Goal: Transaction & Acquisition: Complete application form

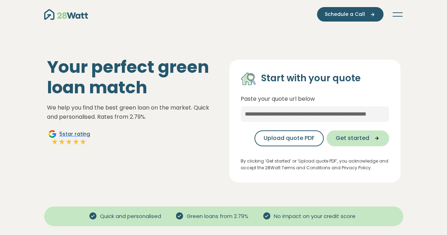
click at [352, 137] on span "Get started" at bounding box center [353, 138] width 34 height 8
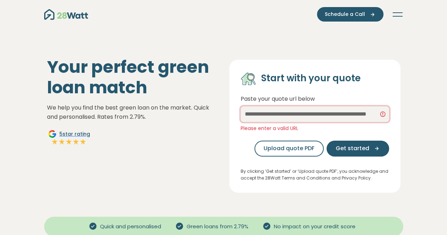
click at [313, 117] on input "text" at bounding box center [315, 114] width 148 height 16
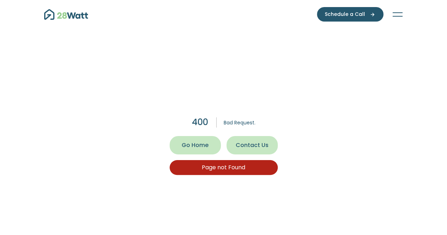
click at [198, 142] on span "Go Home" at bounding box center [195, 145] width 27 height 8
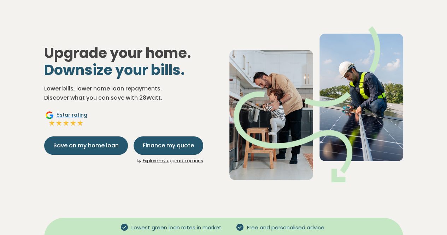
scroll to position [71, 0]
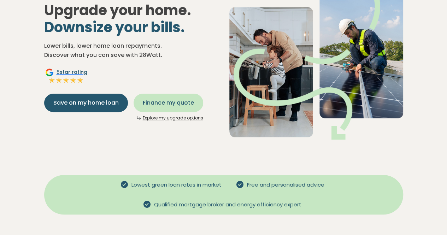
click at [169, 102] on span "Finance my quote" at bounding box center [168, 103] width 51 height 8
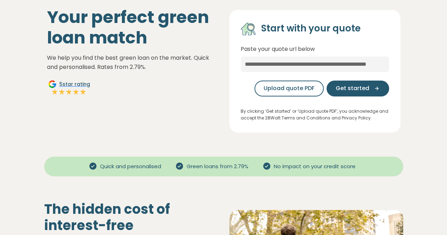
scroll to position [35, 0]
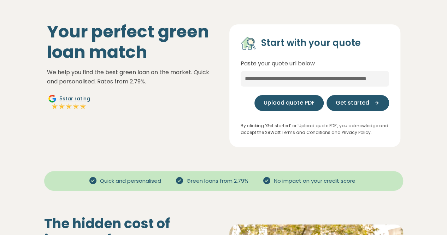
click at [285, 101] on span "Upload quote PDF" at bounding box center [289, 103] width 51 height 8
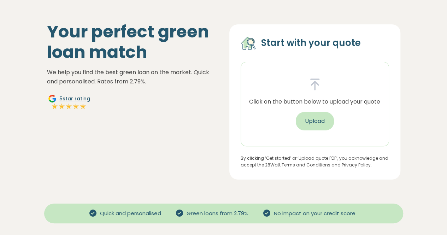
click at [314, 121] on button "Upload" at bounding box center [315, 121] width 38 height 18
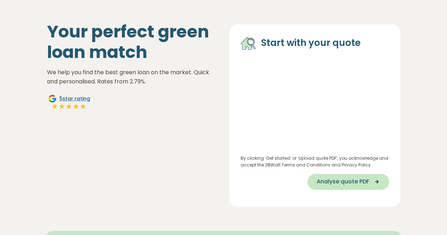
click at [328, 181] on span "Analyse quote PDF" at bounding box center [343, 181] width 53 height 8
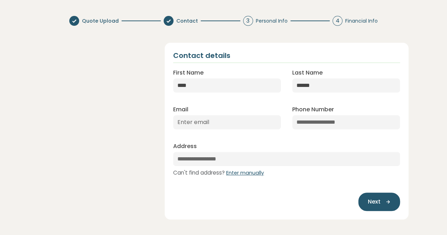
scroll to position [1, 0]
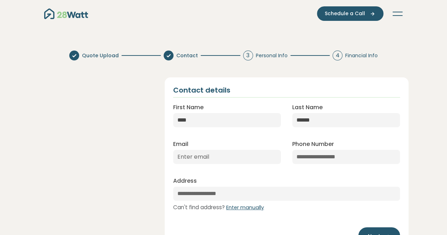
select select "***"
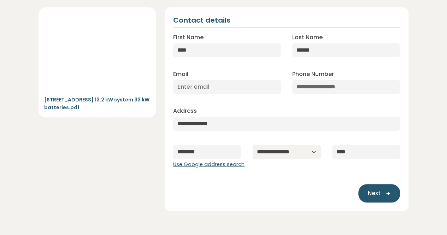
scroll to position [35, 0]
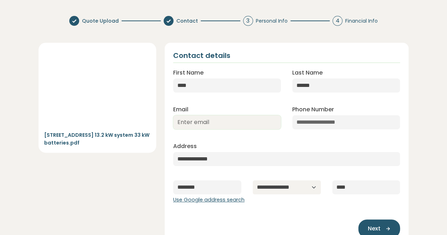
click at [229, 124] on input "Email" at bounding box center [227, 122] width 108 height 14
type input "[PERSON_NAME][EMAIL_ADDRESS][DOMAIN_NAME]"
click at [303, 120] on input "Phone Number" at bounding box center [346, 122] width 108 height 14
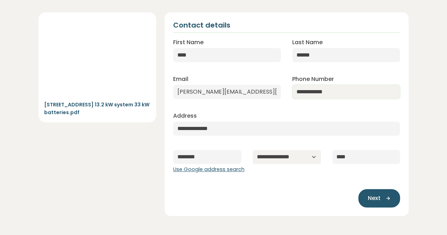
scroll to position [106, 0]
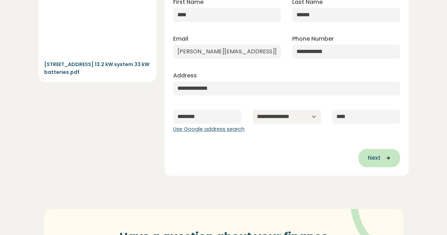
click at [369, 157] on span "Next" at bounding box center [373, 158] width 13 height 8
type input "**********"
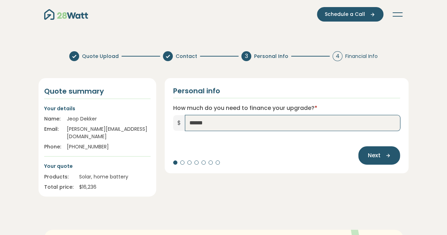
drag, startPoint x: 204, startPoint y: 123, endPoint x: 170, endPoint y: 122, distance: 34.6
click at [170, 122] on div "Personal info How much do you need to finance your upgrade? * $ ****** Next" at bounding box center [287, 125] width 244 height 95
type input "*********"
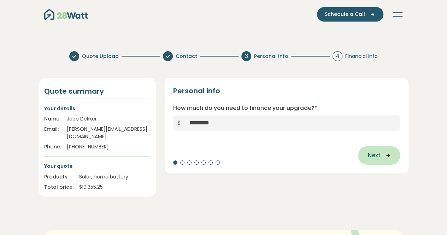
click at [375, 154] on span "Next" at bounding box center [373, 155] width 13 height 8
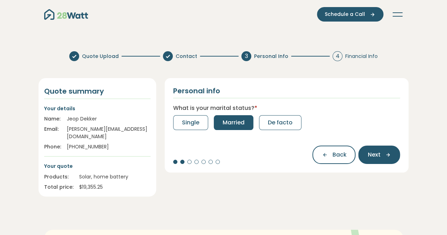
click at [240, 125] on span "Married" at bounding box center [234, 122] width 22 height 8
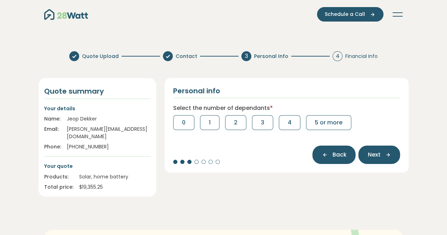
click at [336, 155] on span "Back" at bounding box center [339, 154] width 14 height 8
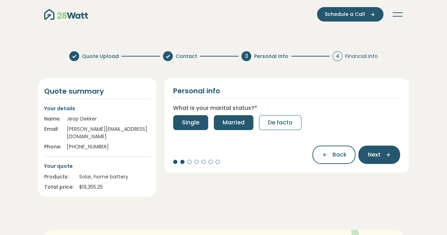
click at [195, 124] on span "Single" at bounding box center [190, 122] width 17 height 8
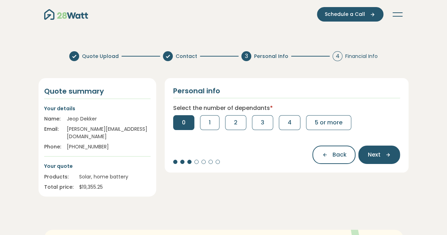
click at [184, 124] on span "0" at bounding box center [184, 122] width 4 height 8
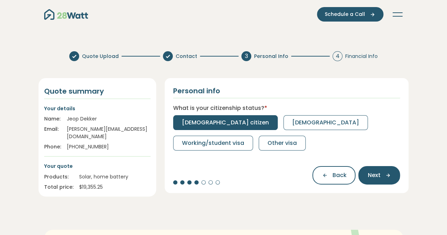
click at [221, 124] on span "[DEMOGRAPHIC_DATA] citizen" at bounding box center [225, 122] width 87 height 8
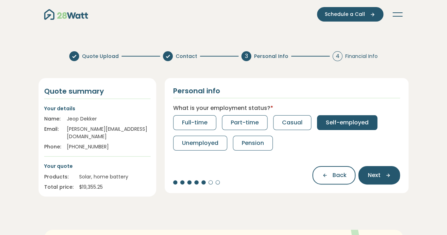
click at [350, 119] on span "Self-employed" at bounding box center [347, 122] width 43 height 8
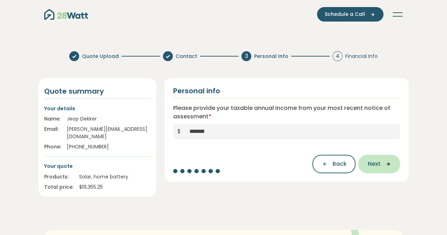
type input "*******"
click at [378, 164] on span "Next" at bounding box center [373, 164] width 13 height 8
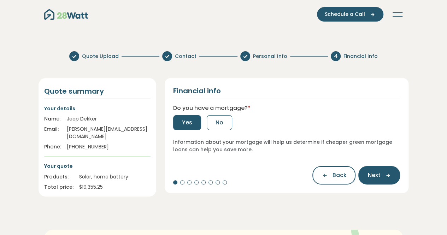
click at [186, 122] on span "Yes" at bounding box center [187, 122] width 10 height 8
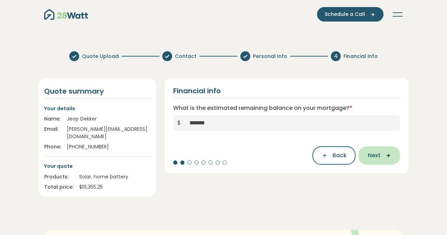
type input "*******"
click at [371, 155] on span "Next" at bounding box center [373, 155] width 13 height 8
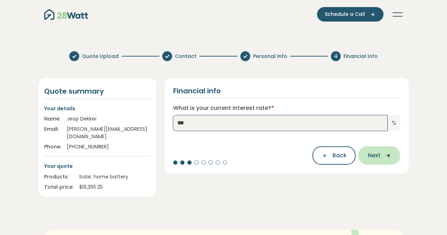
type input "***"
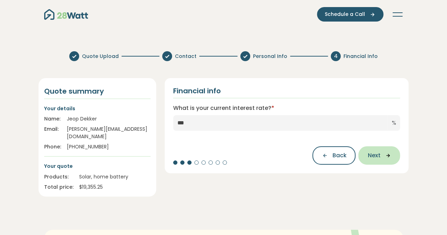
click at [385, 157] on icon "button" at bounding box center [385, 155] width 11 height 6
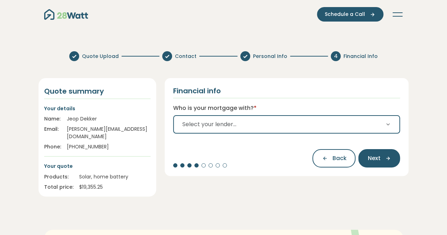
click at [389, 122] on icon "button" at bounding box center [388, 125] width 6 height 6
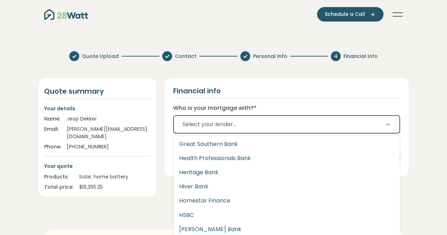
scroll to position [565, 0]
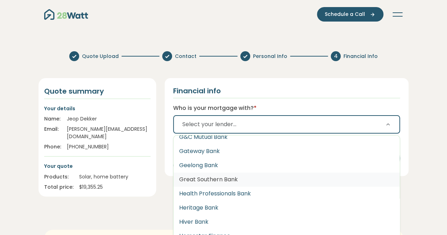
drag, startPoint x: 230, startPoint y: 180, endPoint x: 234, endPoint y: 179, distance: 3.9
click at [230, 180] on button "Great Southern Bank" at bounding box center [286, 179] width 226 height 14
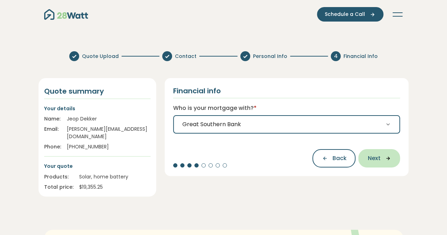
click at [380, 158] on icon "button" at bounding box center [385, 158] width 11 height 6
select select "*******"
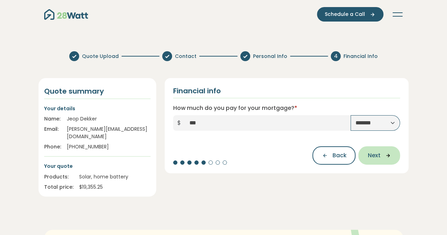
type input "***"
click at [376, 155] on span "Next" at bounding box center [373, 155] width 13 height 8
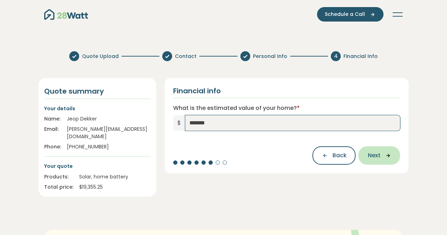
type input "*******"
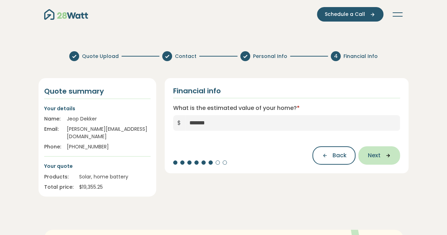
click at [382, 157] on icon "button" at bounding box center [385, 155] width 11 height 6
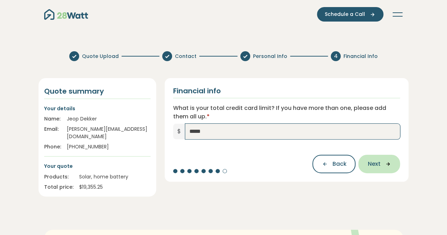
type input "*****"
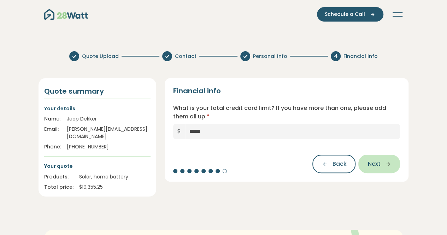
click at [377, 164] on span "Next" at bounding box center [373, 164] width 13 height 8
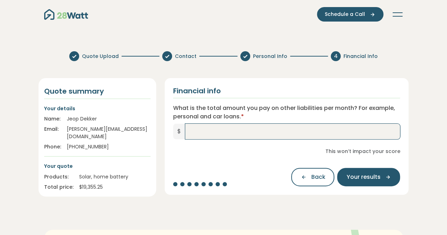
click at [199, 131] on input "What is the total amount you pay on other liabilities per month? For example, p…" at bounding box center [292, 132] width 215 height 16
drag, startPoint x: 209, startPoint y: 130, endPoint x: 196, endPoint y: 171, distance: 42.8
click at [196, 144] on div "Financial info What is the total amount you pay on other liabilities per month?…" at bounding box center [287, 136] width 244 height 117
drag, startPoint x: 200, startPoint y: 127, endPoint x: 190, endPoint y: 134, distance: 11.9
click at [189, 133] on input "**" at bounding box center [292, 132] width 215 height 16
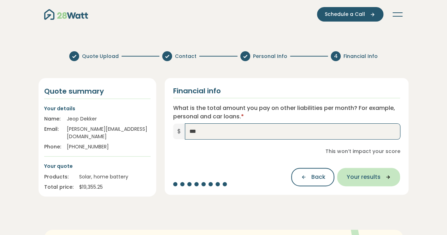
type input "***"
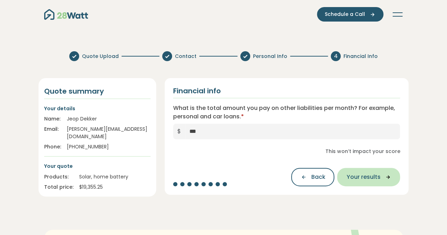
click at [358, 178] on span "Your results" at bounding box center [363, 177] width 34 height 8
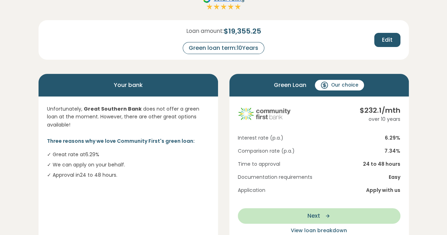
scroll to position [106, 0]
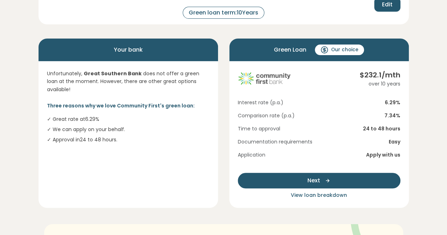
click at [354, 182] on button "Next" at bounding box center [319, 181] width 163 height 16
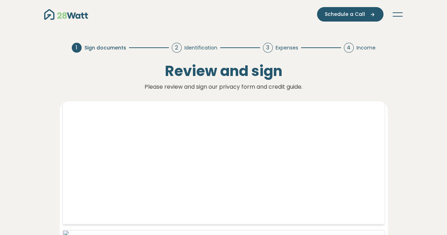
scroll to position [3603, 0]
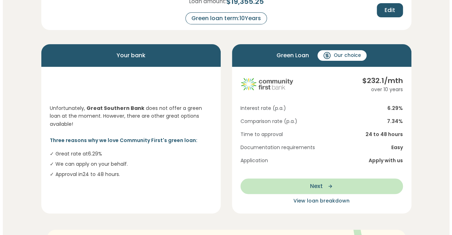
scroll to position [106, 0]
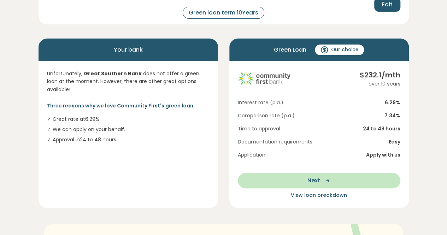
click at [326, 195] on span "View loan breakdown" at bounding box center [319, 194] width 56 height 7
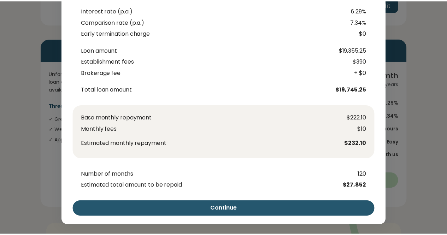
scroll to position [0, 0]
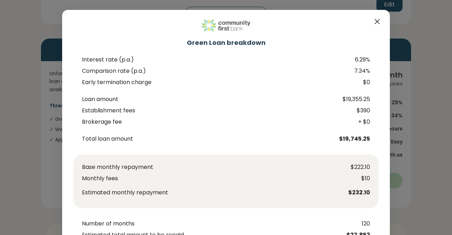
click at [375, 22] on icon "Close" at bounding box center [377, 21] width 4 height 4
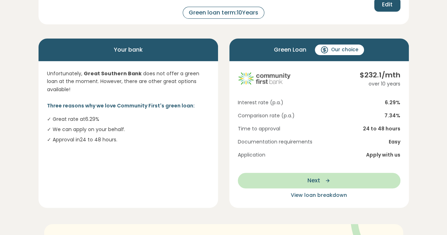
scroll to position [71, 0]
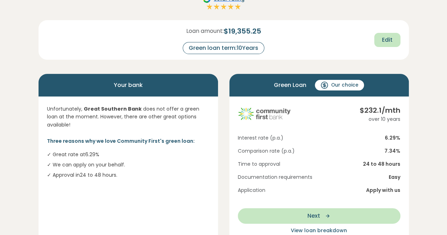
click at [386, 40] on span "Edit" at bounding box center [387, 40] width 11 height 8
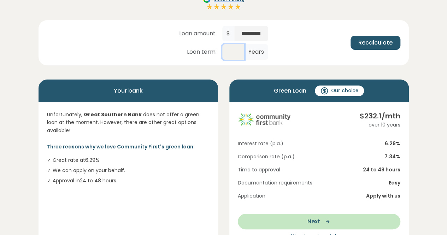
drag, startPoint x: 238, startPoint y: 53, endPoint x: 226, endPoint y: 57, distance: 12.5
click at [226, 54] on input "**" at bounding box center [233, 52] width 22 height 16
type input "*"
click at [379, 41] on span "Recalculate" at bounding box center [375, 43] width 34 height 8
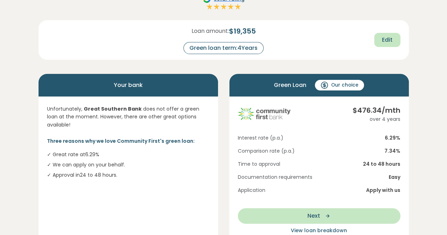
click at [385, 38] on span "Edit" at bounding box center [387, 40] width 11 height 8
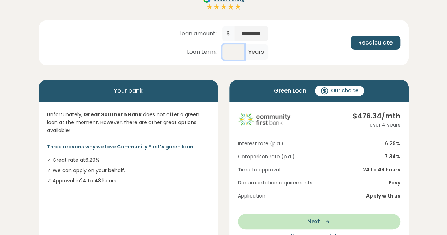
drag, startPoint x: 240, startPoint y: 52, endPoint x: 229, endPoint y: 60, distance: 13.1
click at [230, 58] on input "*" at bounding box center [233, 52] width 22 height 16
type input "*"
click at [368, 41] on span "Recalculate" at bounding box center [375, 43] width 34 height 8
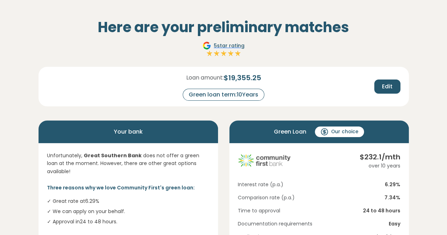
scroll to position [35, 0]
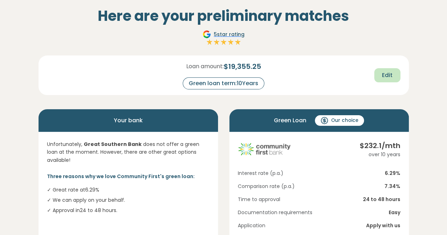
click at [387, 72] on span "Edit" at bounding box center [387, 75] width 11 height 8
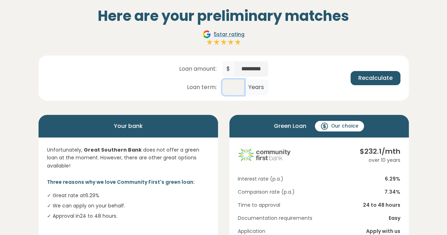
drag, startPoint x: 238, startPoint y: 87, endPoint x: 223, endPoint y: 87, distance: 15.2
click at [223, 87] on input "**" at bounding box center [233, 87] width 22 height 16
type input "*"
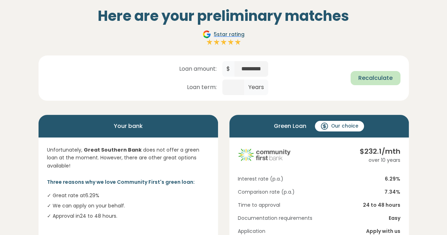
click at [377, 73] on button "Recalculate" at bounding box center [375, 78] width 50 height 14
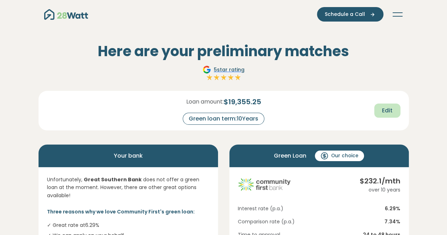
click at [386, 107] on span "Edit" at bounding box center [387, 110] width 11 height 8
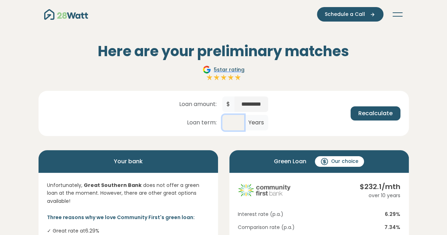
drag, startPoint x: 240, startPoint y: 122, endPoint x: 224, endPoint y: 123, distance: 15.9
click at [224, 123] on input "**" at bounding box center [233, 123] width 22 height 16
type input "*"
click at [380, 114] on span "Recalculate" at bounding box center [375, 113] width 34 height 8
